Goal: Task Accomplishment & Management: Understand process/instructions

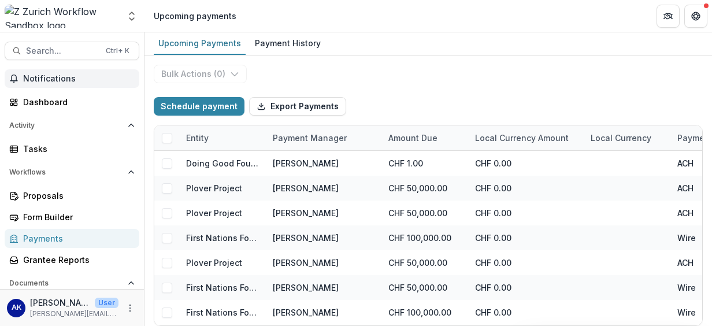
click at [79, 71] on button "Notifications" at bounding box center [72, 78] width 135 height 18
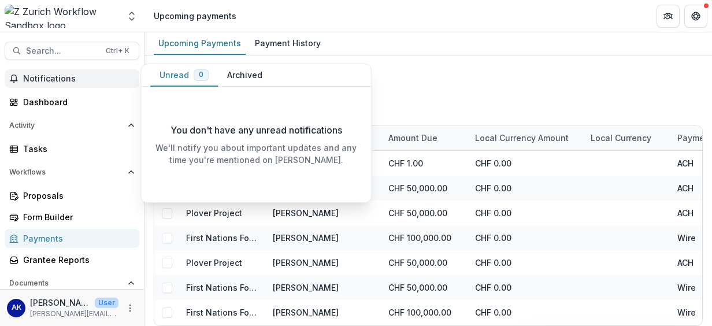
click at [67, 79] on span "Notifications" at bounding box center [78, 79] width 111 height 10
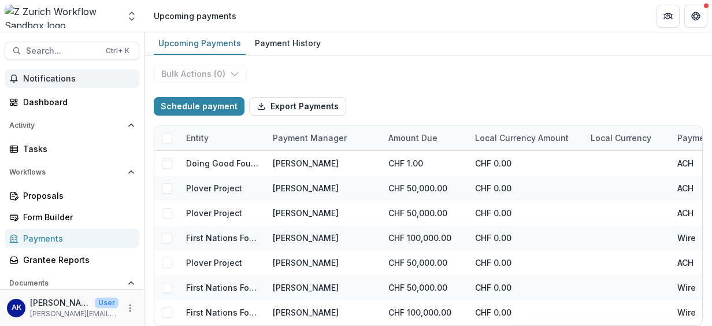
click at [48, 77] on span "Notifications" at bounding box center [78, 79] width 111 height 10
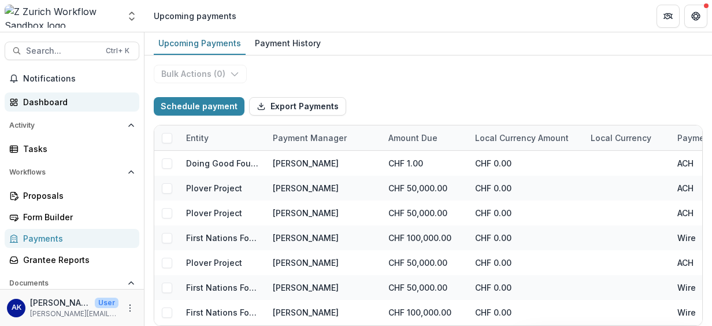
click at [58, 104] on div "Dashboard" at bounding box center [76, 102] width 107 height 12
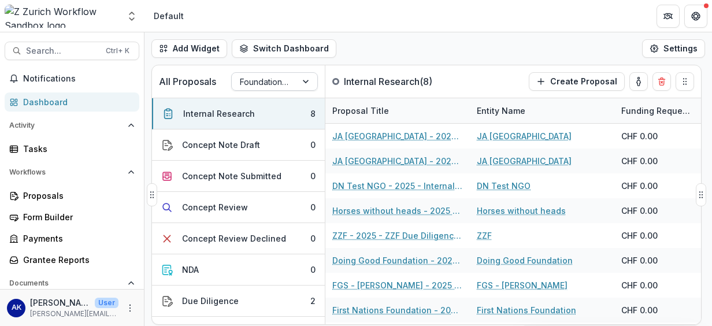
click at [273, 86] on div at bounding box center [264, 82] width 49 height 14
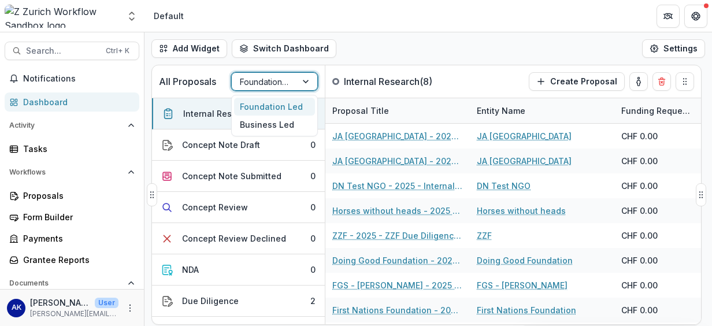
click at [273, 86] on div at bounding box center [264, 82] width 49 height 14
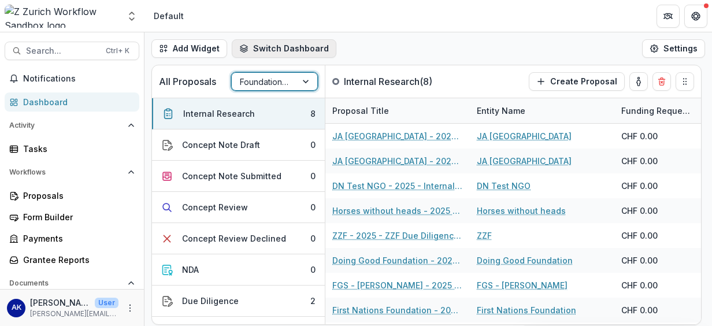
click at [311, 46] on button "Switch Dashboard" at bounding box center [284, 48] width 105 height 18
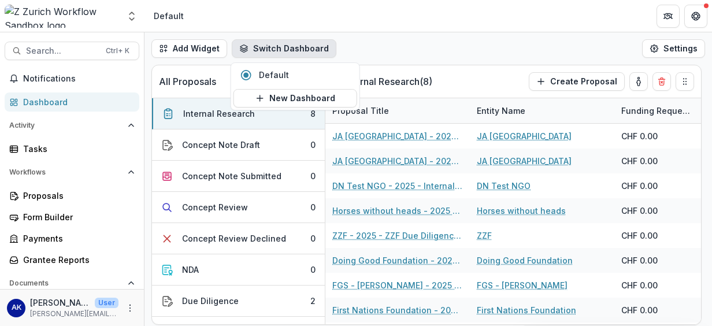
click at [384, 32] on div "Aggregate Analysis Foundations Z [GEOGRAPHIC_DATA] Workflow Sandbox Z [GEOGRAPH…" at bounding box center [356, 16] width 712 height 32
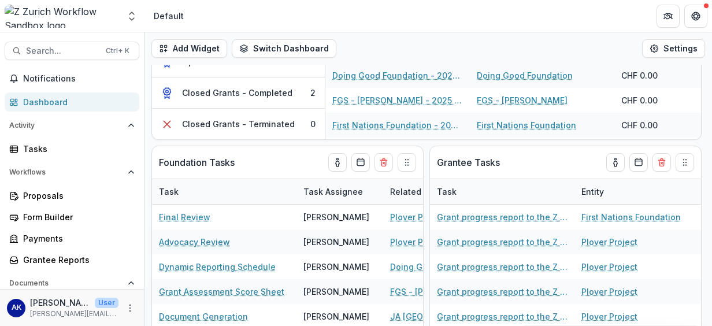
scroll to position [185, 0]
click at [349, 191] on div "Task Assignee" at bounding box center [332, 191] width 73 height 12
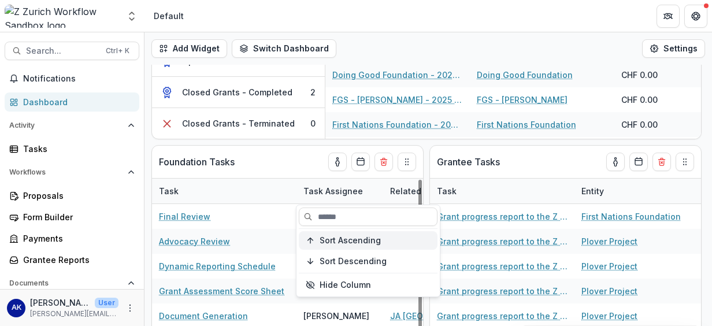
click at [335, 244] on span "Sort Ascending" at bounding box center [349, 241] width 61 height 10
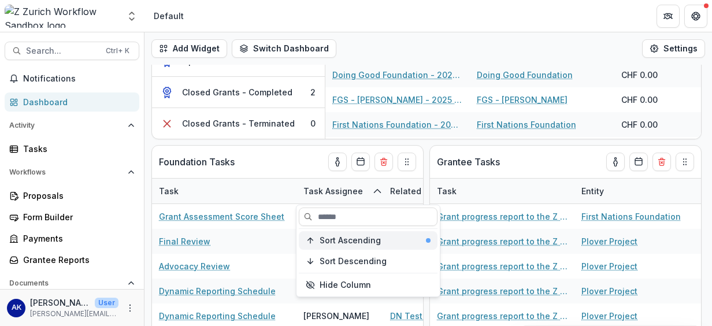
click at [335, 242] on span "Sort Ascending" at bounding box center [349, 241] width 61 height 10
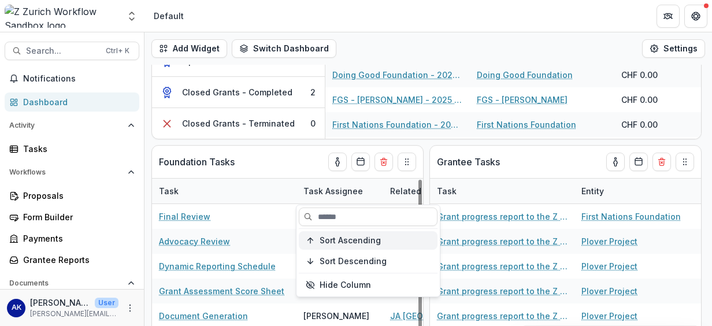
click at [319, 245] on button "Sort Ascending" at bounding box center [368, 240] width 139 height 18
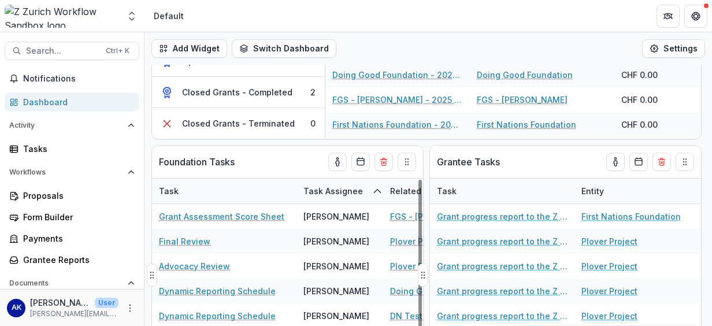
click at [221, 186] on div "Task" at bounding box center [224, 191] width 144 height 25
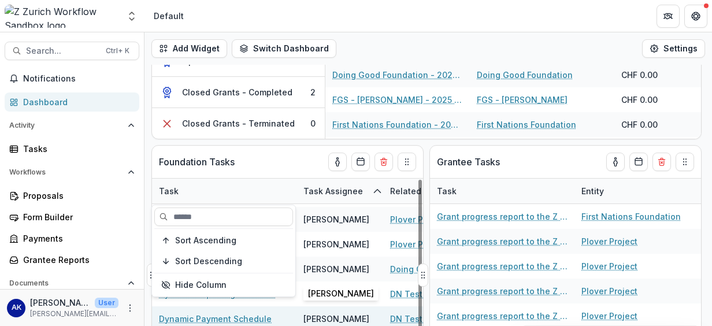
scroll to position [0, 0]
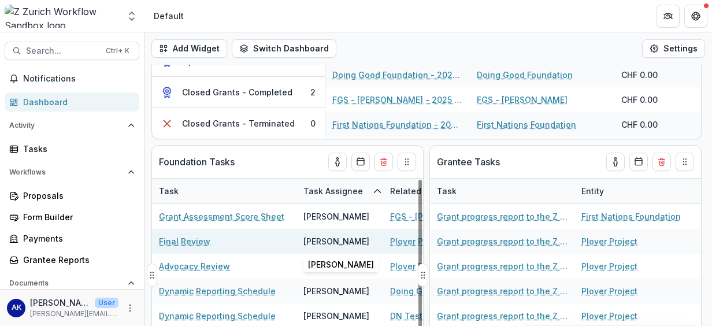
click at [347, 245] on div "[PERSON_NAME]" at bounding box center [339, 241] width 73 height 25
click at [195, 238] on link "Final Review" at bounding box center [184, 241] width 51 height 12
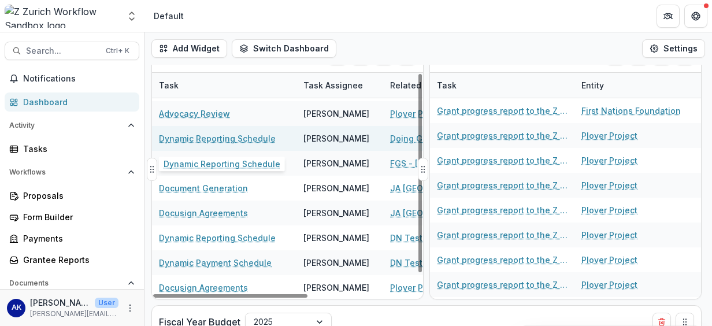
scroll to position [292, 0]
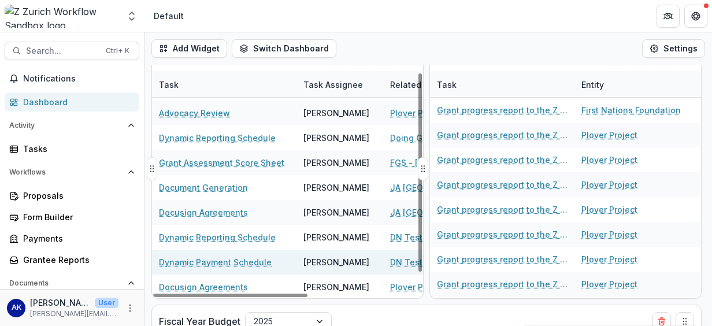
click at [246, 272] on div "Dynamic Payment Schedule" at bounding box center [224, 262] width 131 height 25
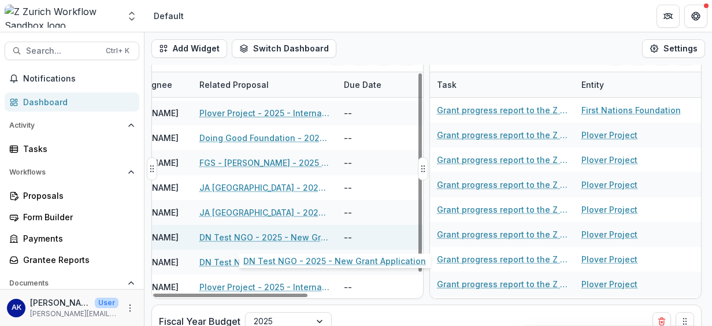
scroll to position [22, 0]
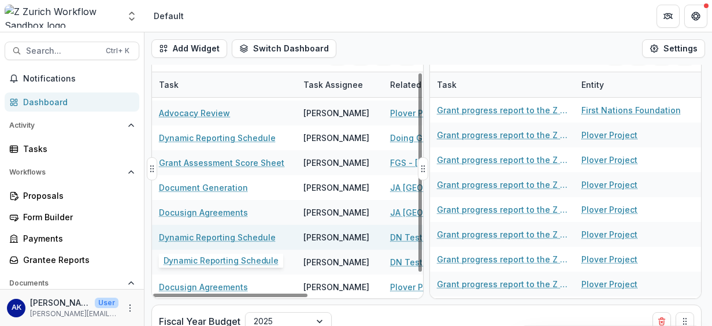
click at [245, 233] on link "Dynamic Reporting Schedule" at bounding box center [217, 237] width 117 height 12
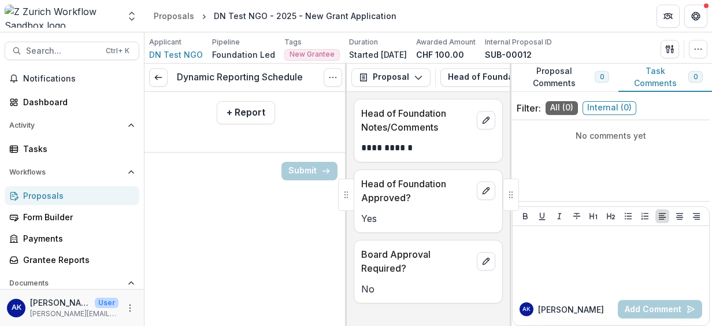
click at [245, 233] on div "Dynamic Reporting Schedule View task Cancel Task + Report Submit" at bounding box center [245, 195] width 202 height 262
click at [240, 234] on div "Dynamic Reporting Schedule View task Cancel Task + Report Submit" at bounding box center [245, 195] width 202 height 262
